Goal: Task Accomplishment & Management: Manage account settings

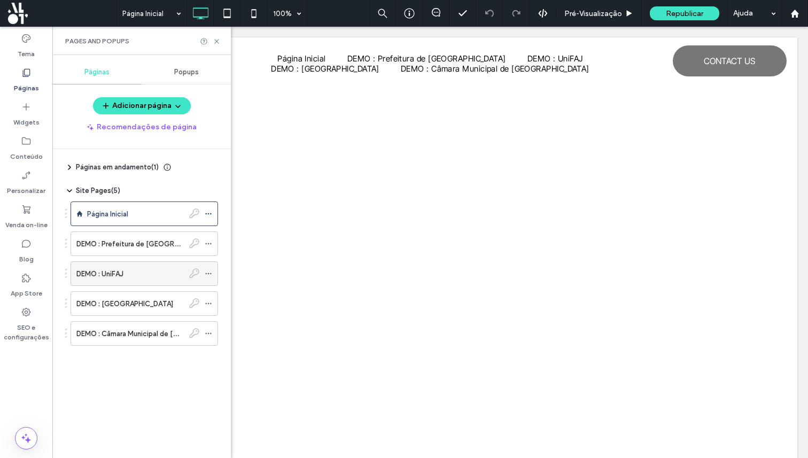
click at [208, 273] on use at bounding box center [208, 274] width 6 height 2
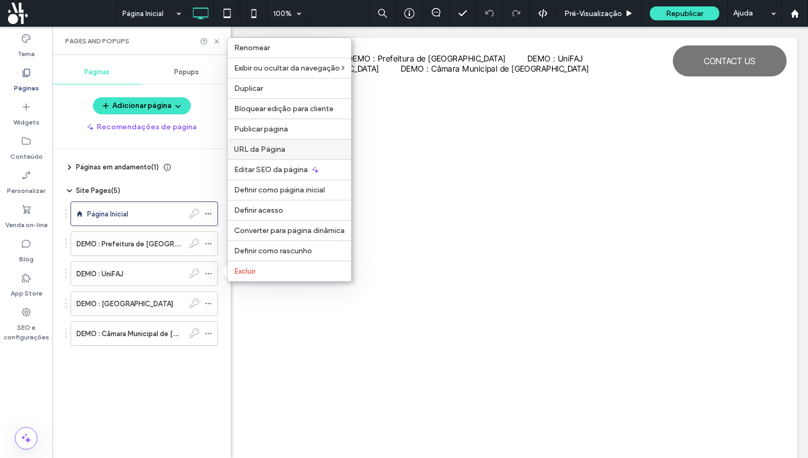
click at [269, 154] on div "URL da Página" at bounding box center [290, 149] width 124 height 20
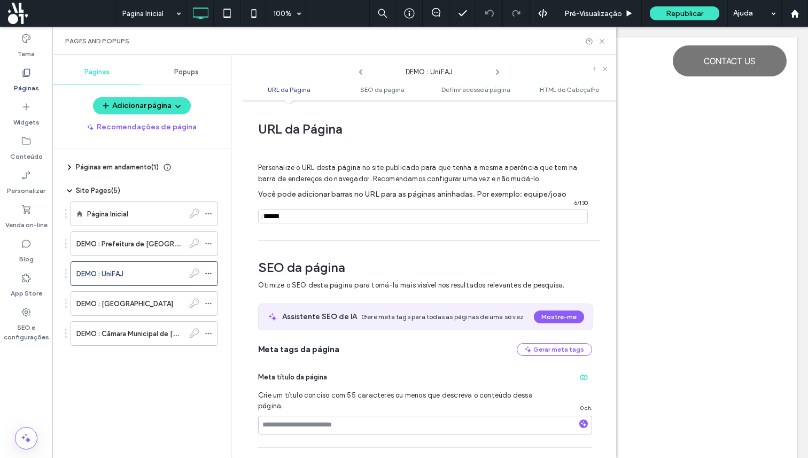
scroll to position [5, 0]
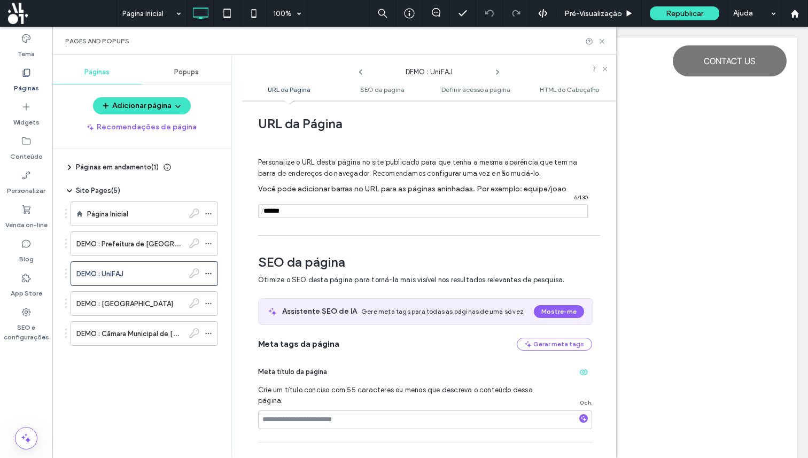
drag, startPoint x: 338, startPoint y: 216, endPoint x: 176, endPoint y: 186, distance: 164.8
click at [178, 186] on div "Páginas Popups Adicionar página Recomendações de página Páginas em andamento ( …" at bounding box center [334, 256] width 564 height 403
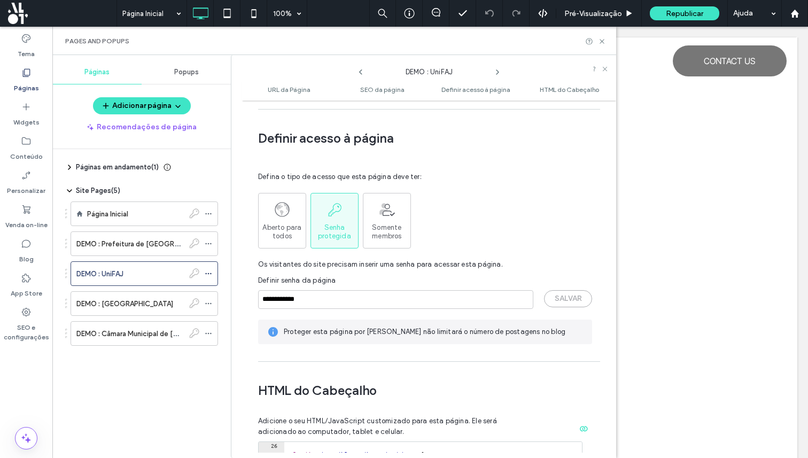
scroll to position [815, 0]
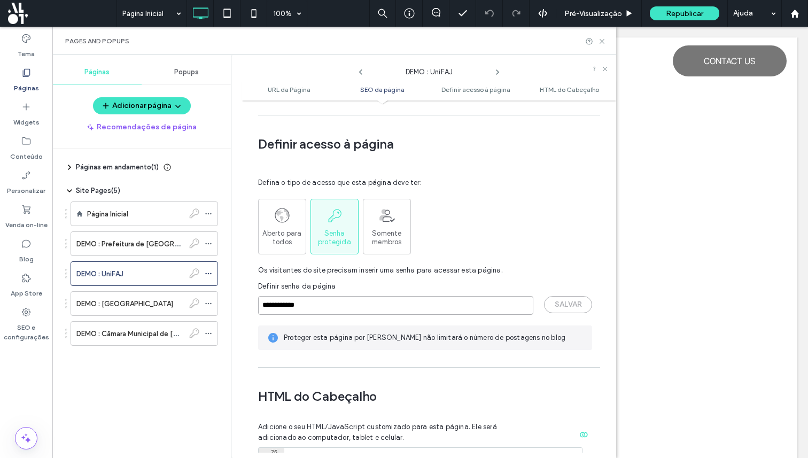
drag, startPoint x: 329, startPoint y: 297, endPoint x: 175, endPoint y: 288, distance: 154.3
click at [175, 288] on div "Páginas Popups Adicionar página Recomendações de página Páginas em andamento ( …" at bounding box center [334, 256] width 564 height 403
click at [166, 306] on label "DEMO : [GEOGRAPHIC_DATA]" at bounding box center [124, 304] width 97 height 19
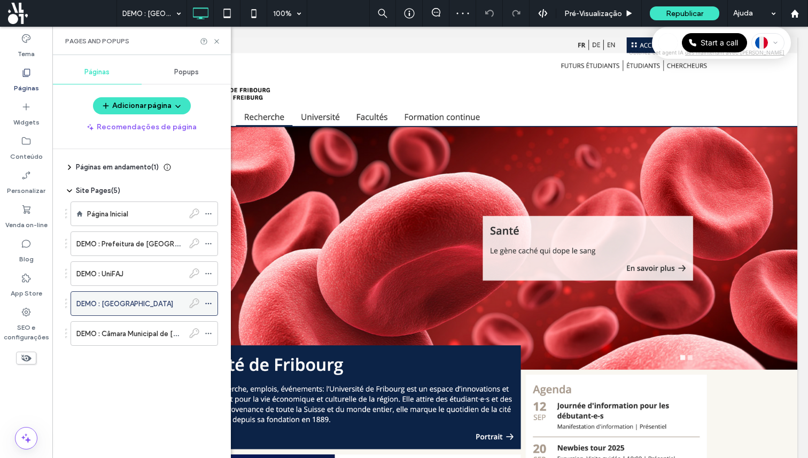
click at [208, 302] on icon at bounding box center [208, 303] width 7 height 7
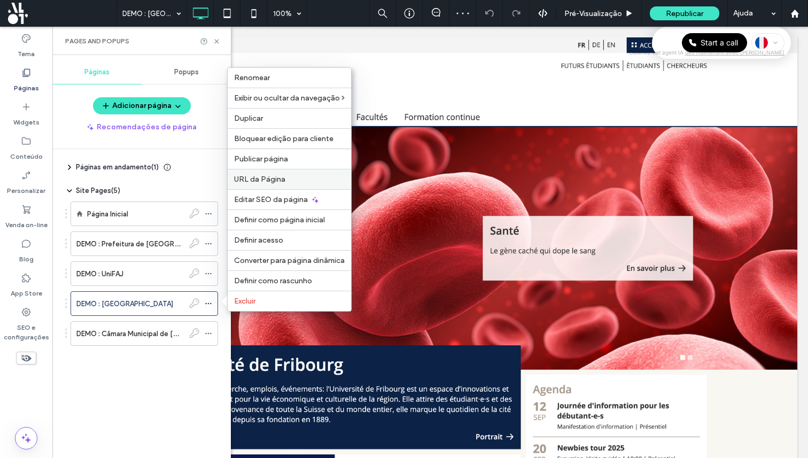
click at [264, 184] on div "URL da Página" at bounding box center [290, 179] width 124 height 20
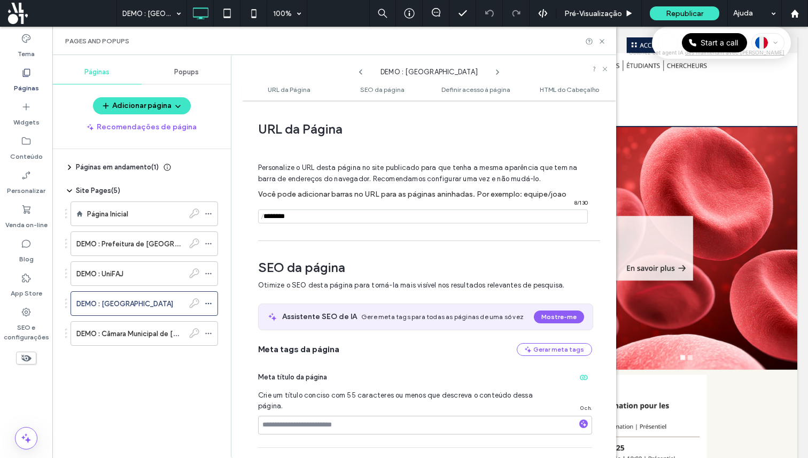
scroll to position [5, 0]
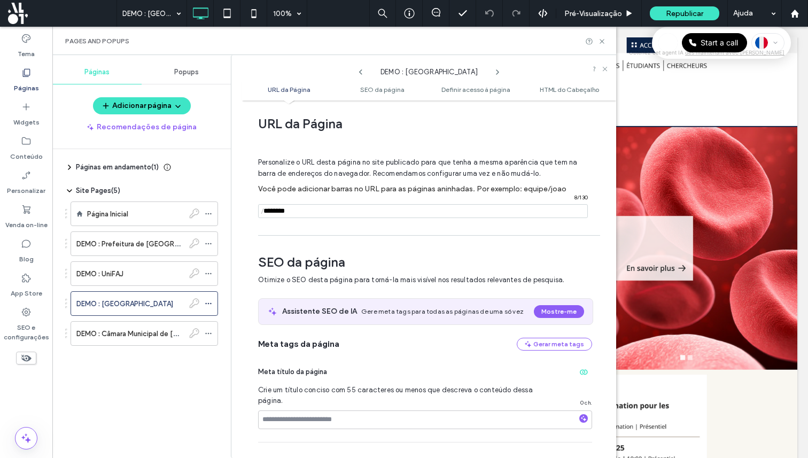
drag, startPoint x: 321, startPoint y: 213, endPoint x: 145, endPoint y: 199, distance: 177.0
click at [152, 199] on div "Páginas Popups Adicionar página Recomendações de página Páginas em andamento ( …" at bounding box center [334, 256] width 564 height 403
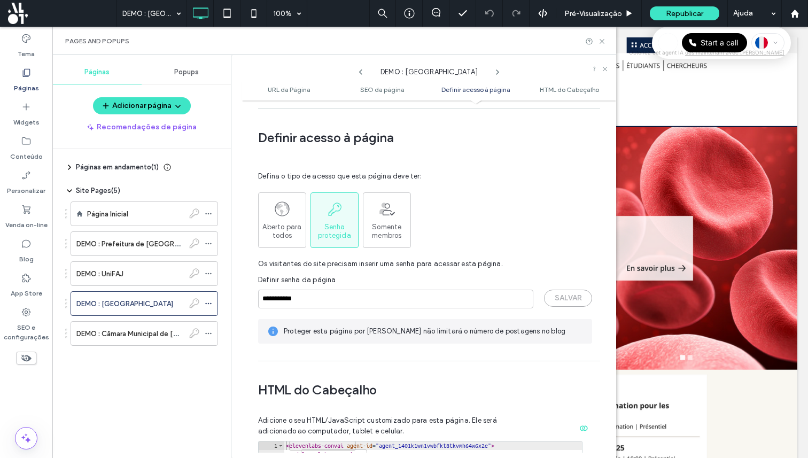
scroll to position [825, 0]
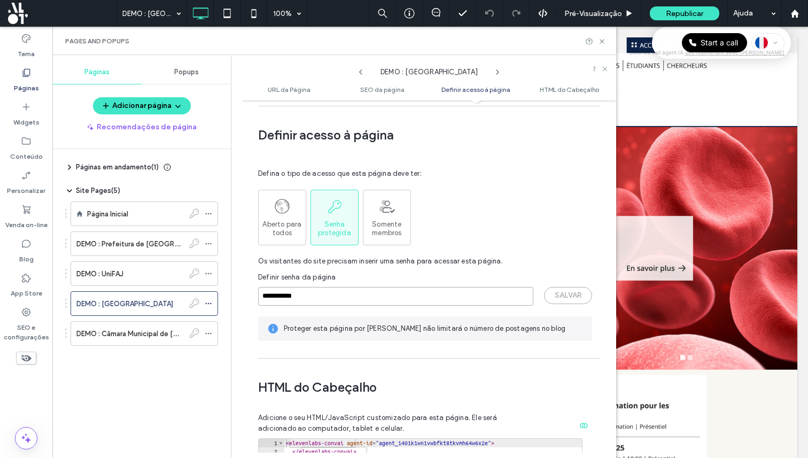
click at [331, 294] on input "**********" at bounding box center [395, 296] width 275 height 19
click at [333, 287] on input "**********" at bounding box center [395, 296] width 275 height 19
